Goal: Transaction & Acquisition: Subscribe to service/newsletter

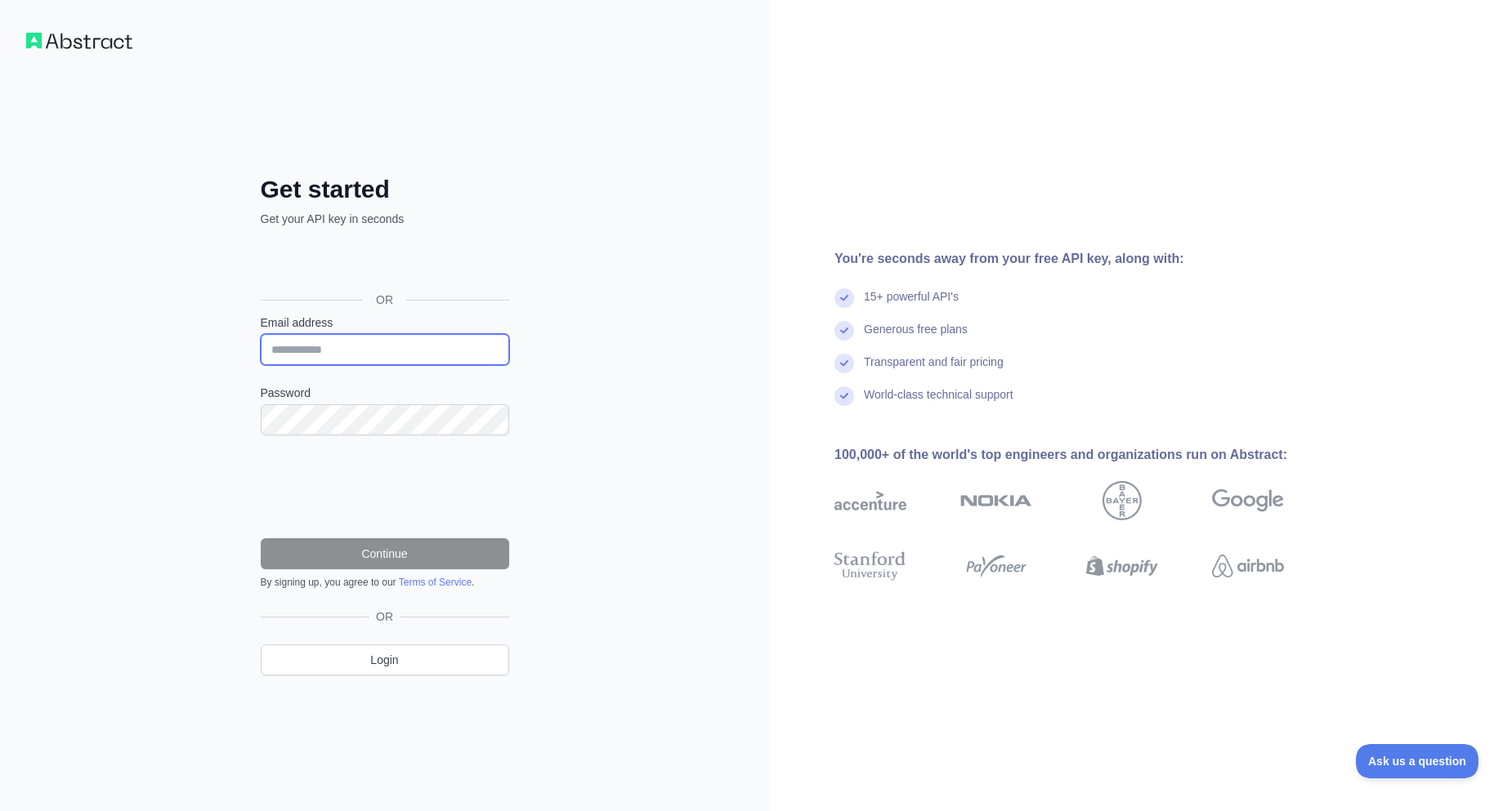
click at [375, 351] on input "Email address" at bounding box center [385, 349] width 249 height 31
type input "*"
type input "**********"
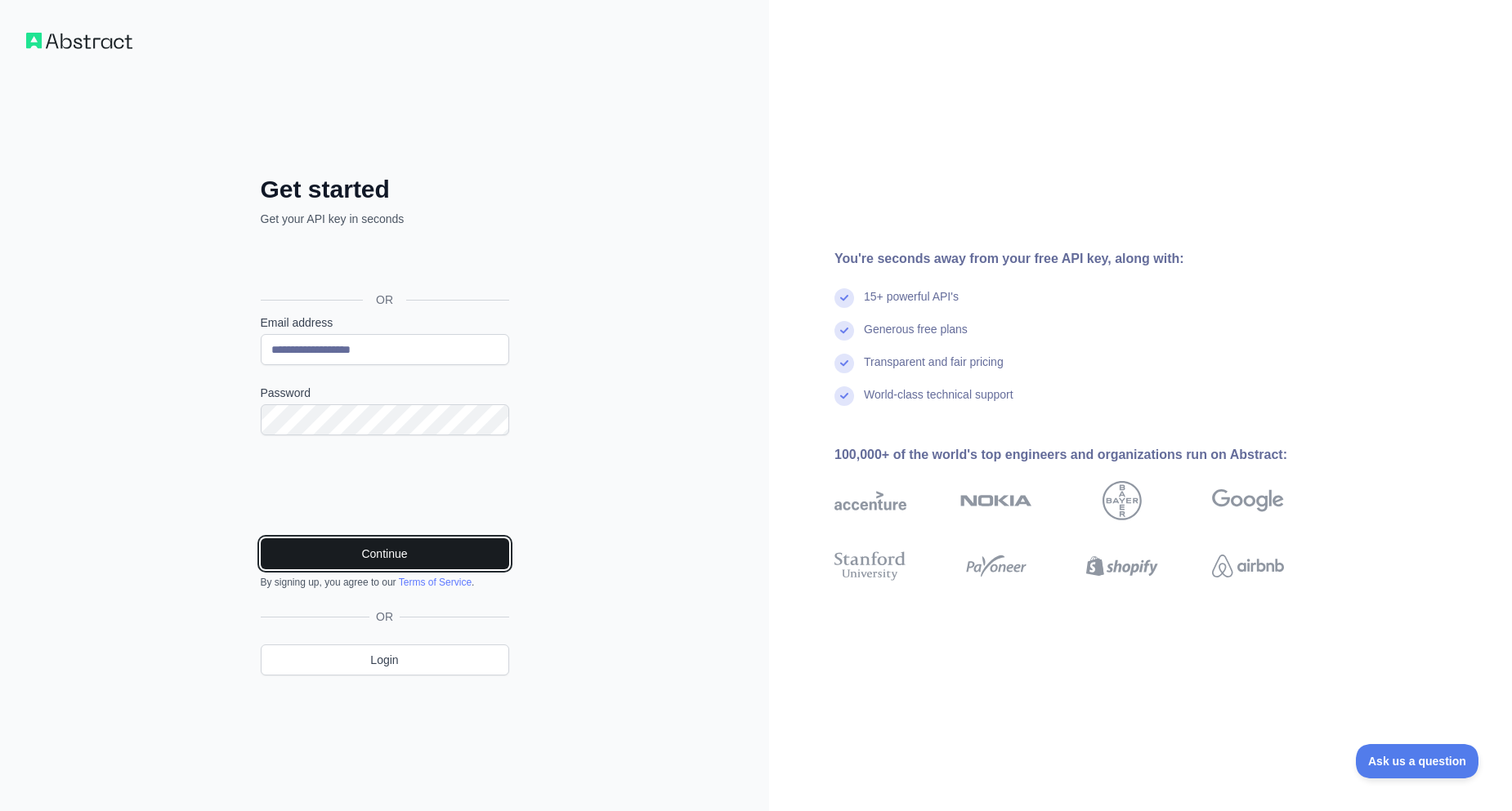
click at [352, 558] on button "Continue" at bounding box center [385, 553] width 249 height 31
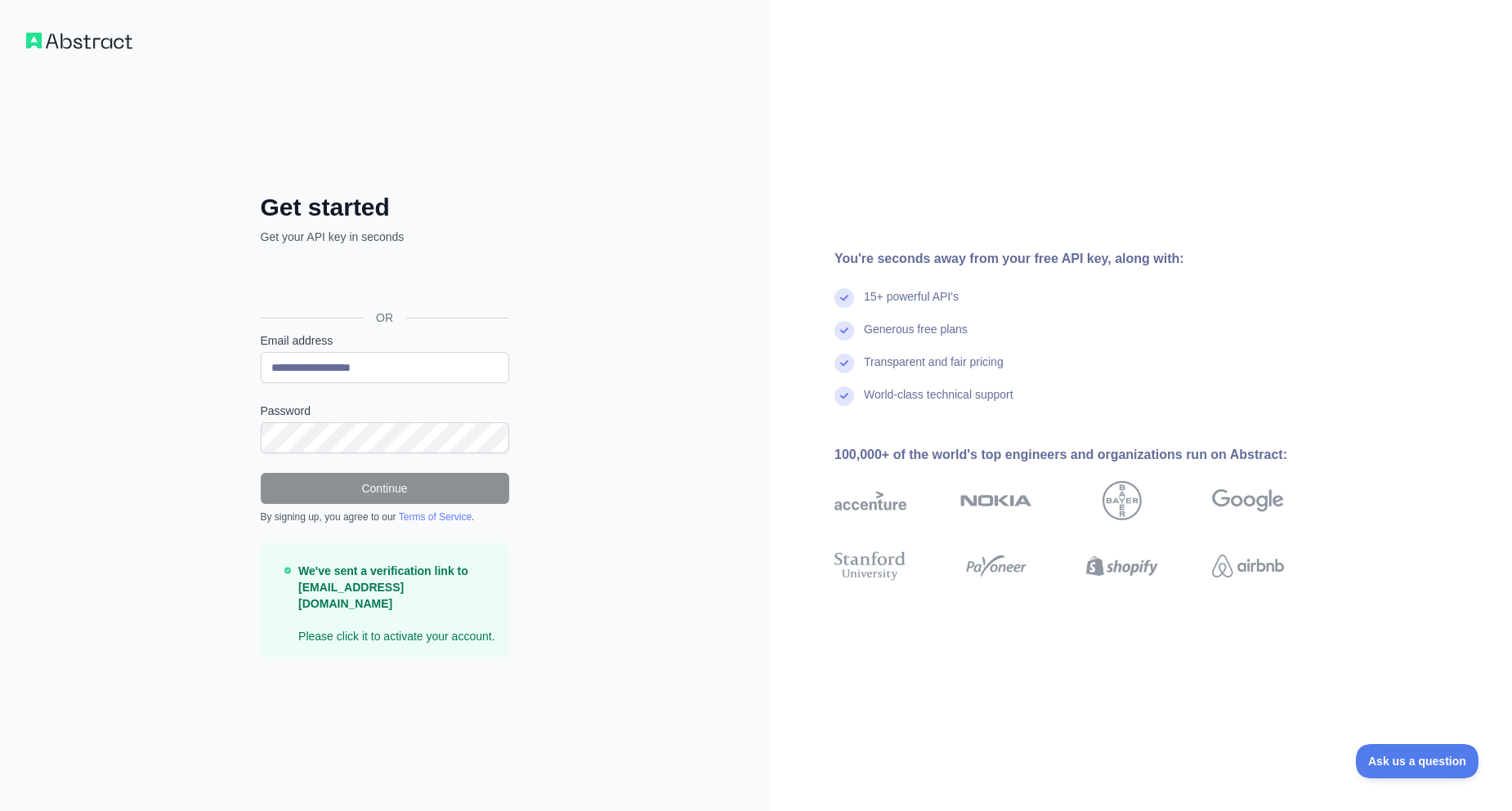
click at [704, 199] on div "**********" at bounding box center [385, 405] width 769 height 811
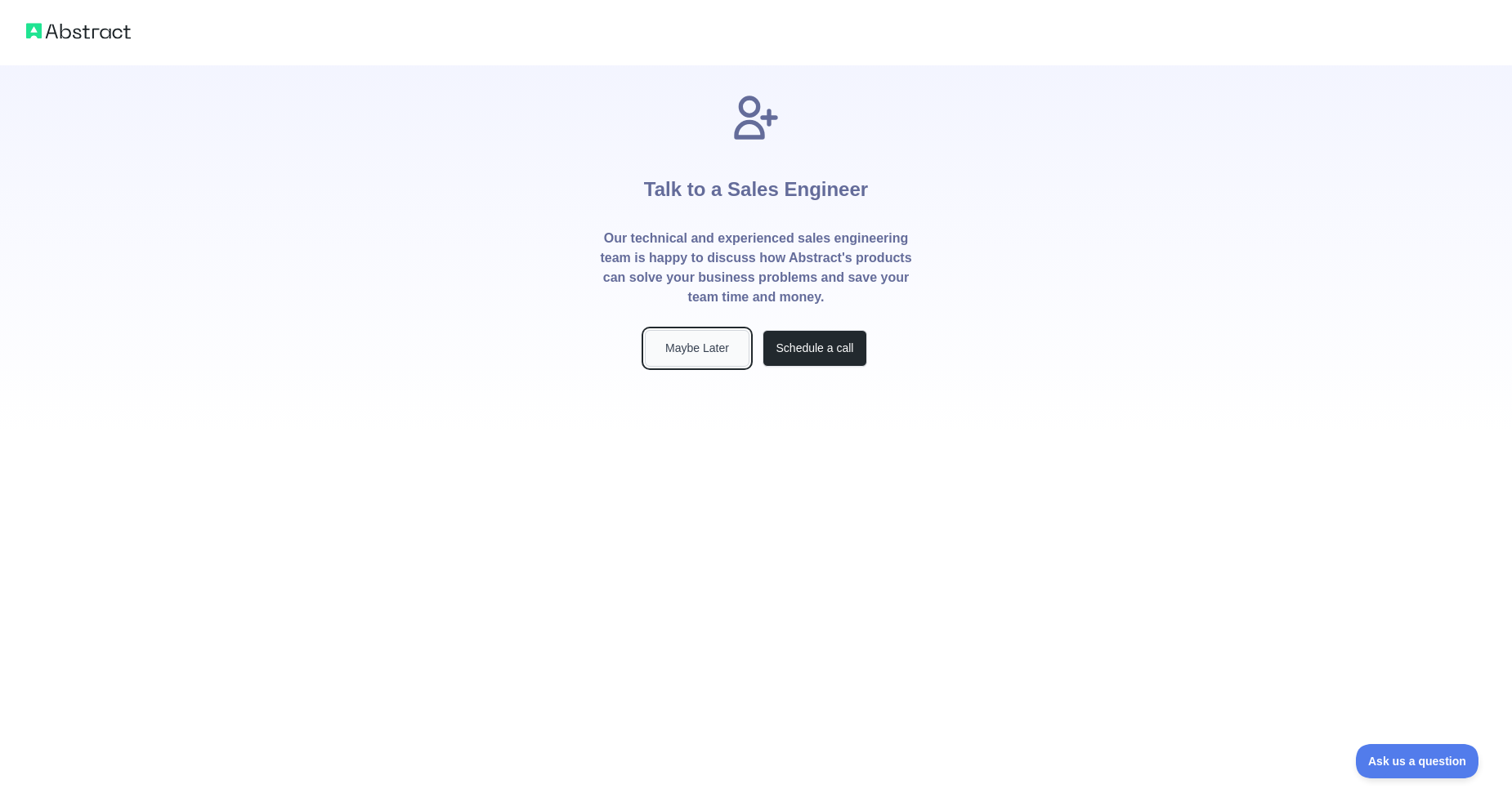
click at [712, 356] on button "Maybe Later" at bounding box center [697, 348] width 105 height 36
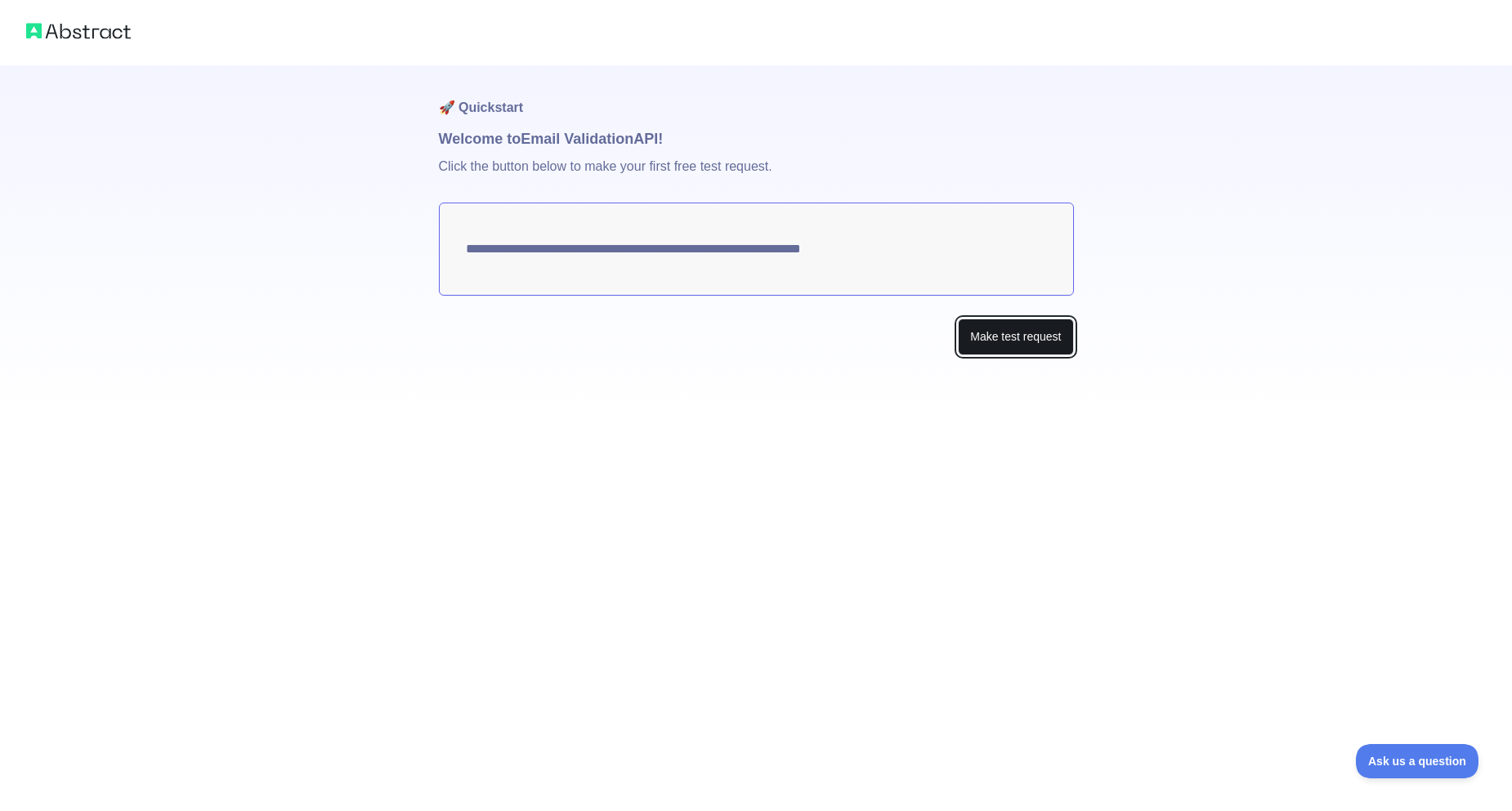
click at [975, 341] on button "Make test request" at bounding box center [1015, 337] width 115 height 36
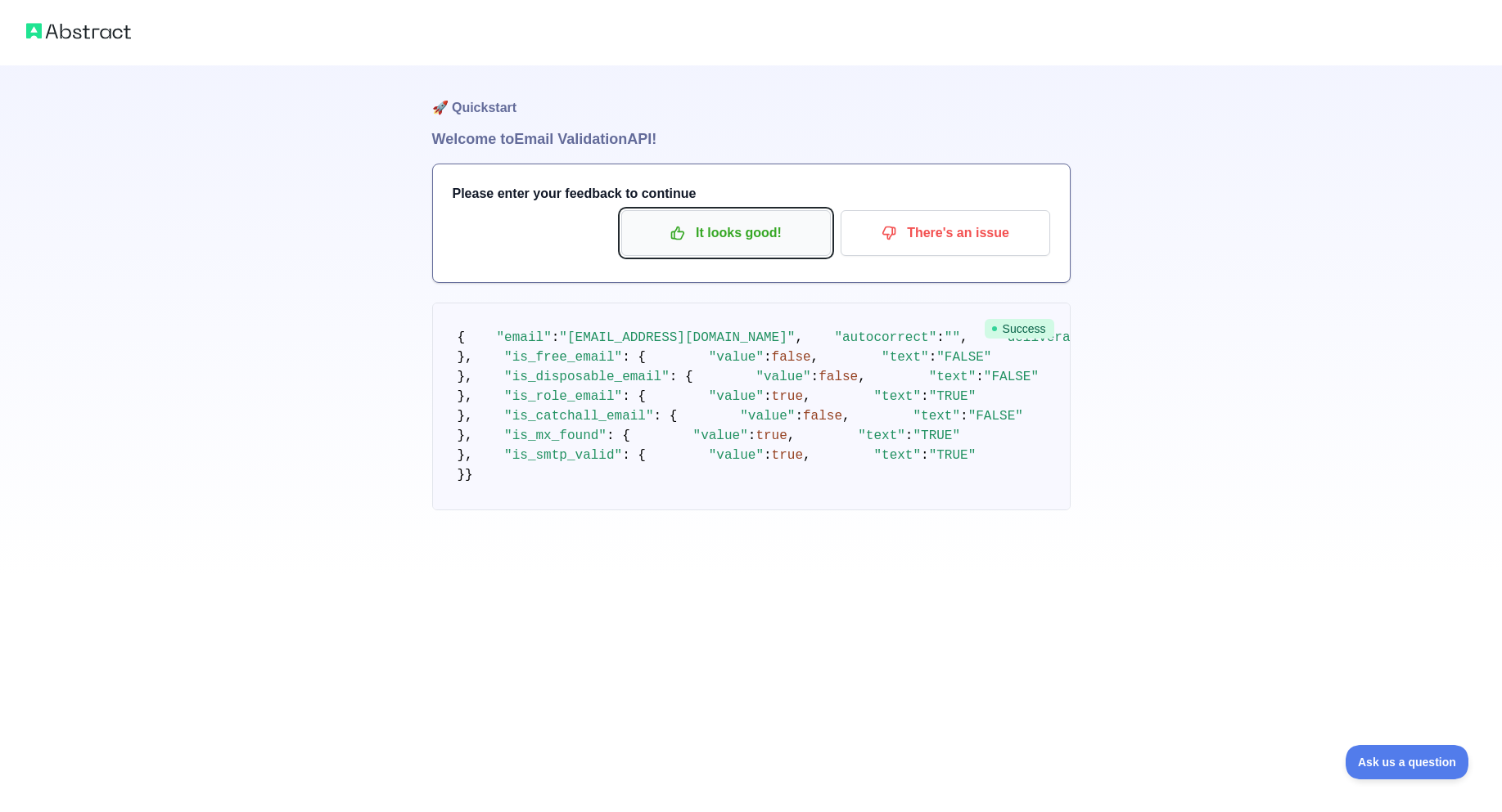
click at [717, 237] on p "It looks good!" at bounding box center [726, 233] width 185 height 28
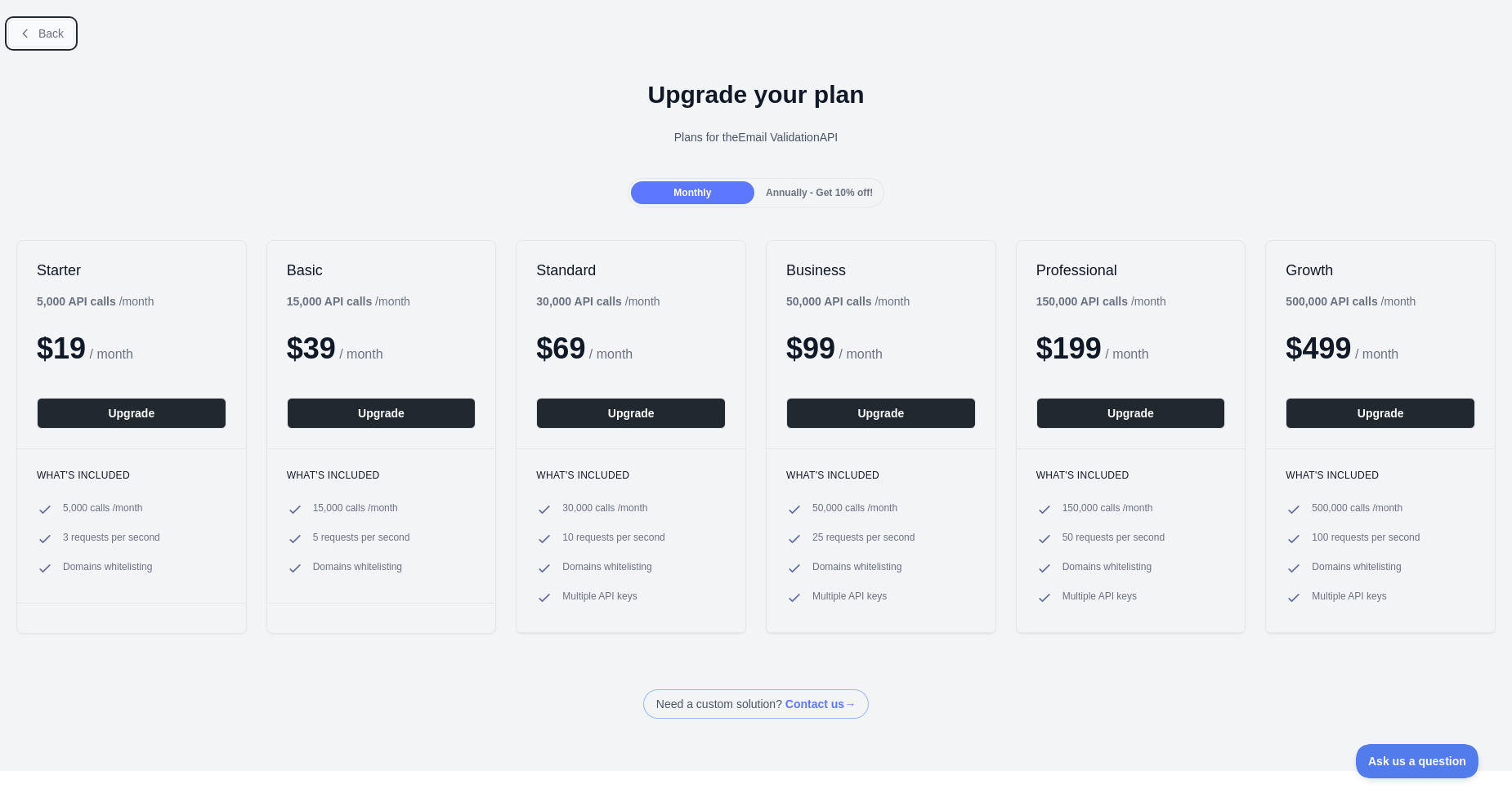
click at [44, 40] on button "Back" at bounding box center [41, 33] width 67 height 28
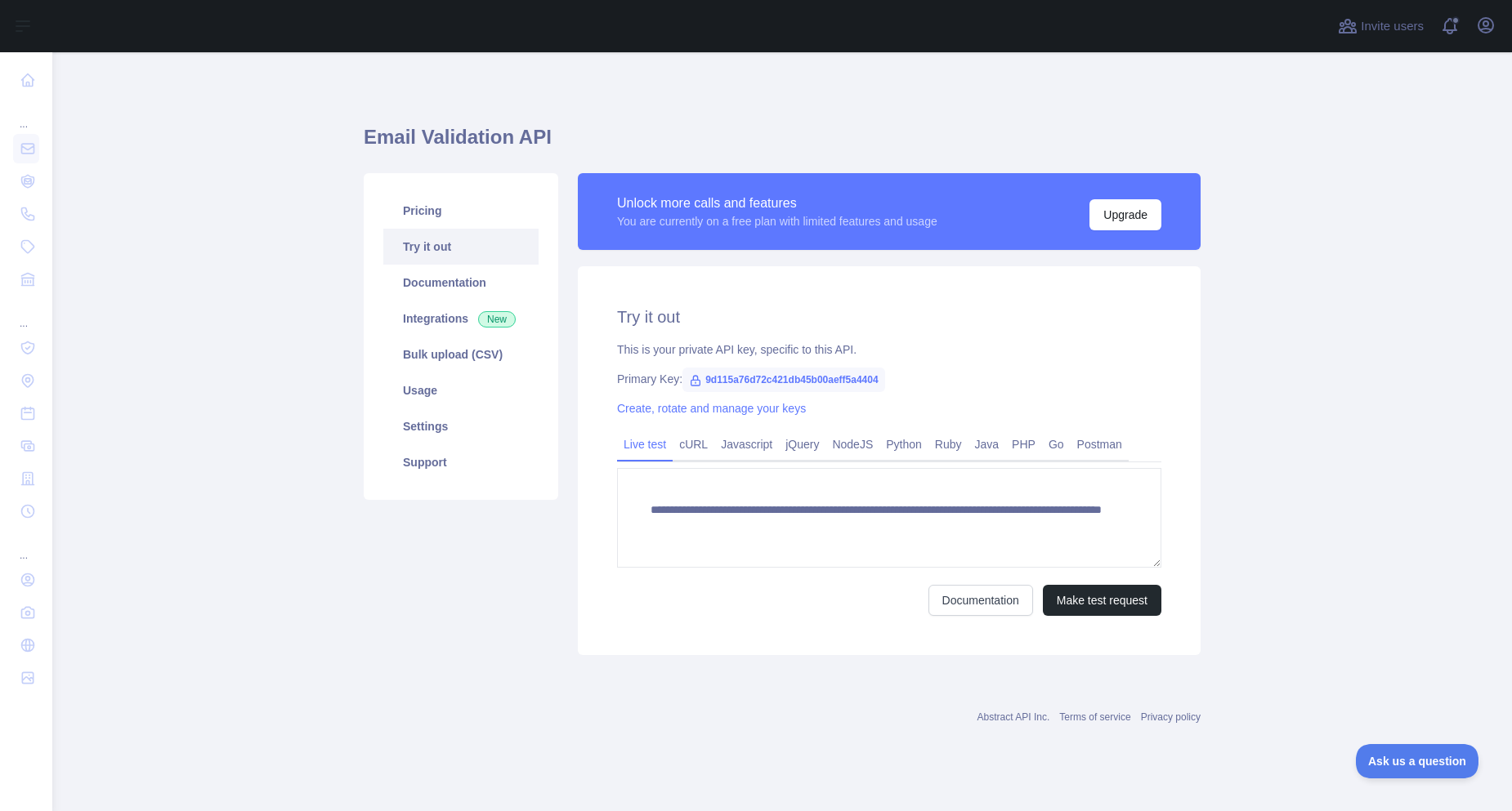
click at [420, 238] on link "Try it out" at bounding box center [460, 247] width 155 height 36
click at [777, 382] on span "9d115a76d72c421db45b00aeff5a4404" at bounding box center [784, 380] width 203 height 25
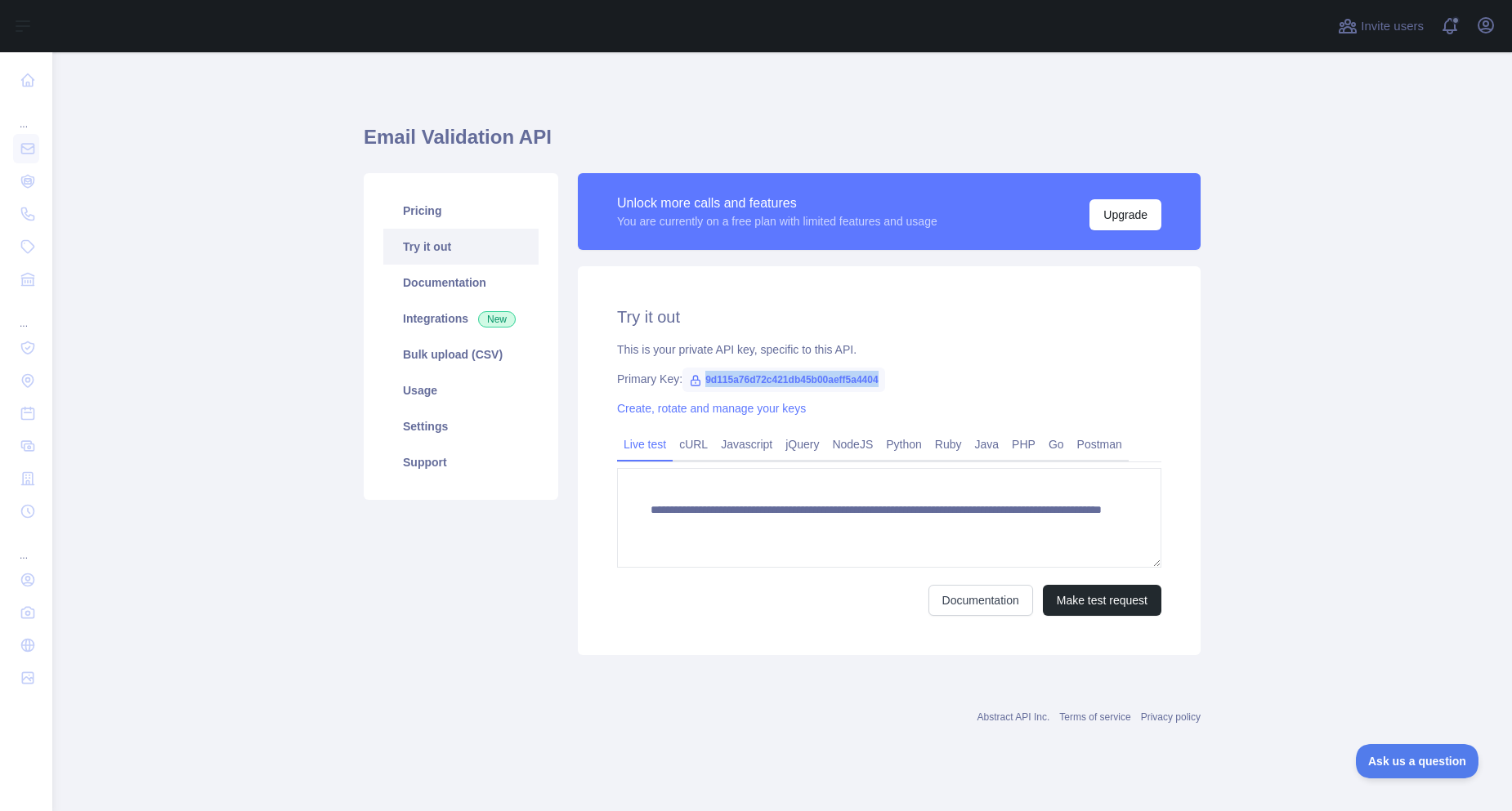
click at [777, 382] on span "9d115a76d72c421db45b00aeff5a4404" at bounding box center [784, 380] width 203 height 25
click at [694, 384] on icon at bounding box center [695, 380] width 13 height 13
click at [727, 376] on span "9d115a76d72c421db45b00aeff5a4404" at bounding box center [784, 380] width 203 height 25
copy span "9d115a76d72c421db45b00aeff5a4404"
